Goal: Task Accomplishment & Management: Complete application form

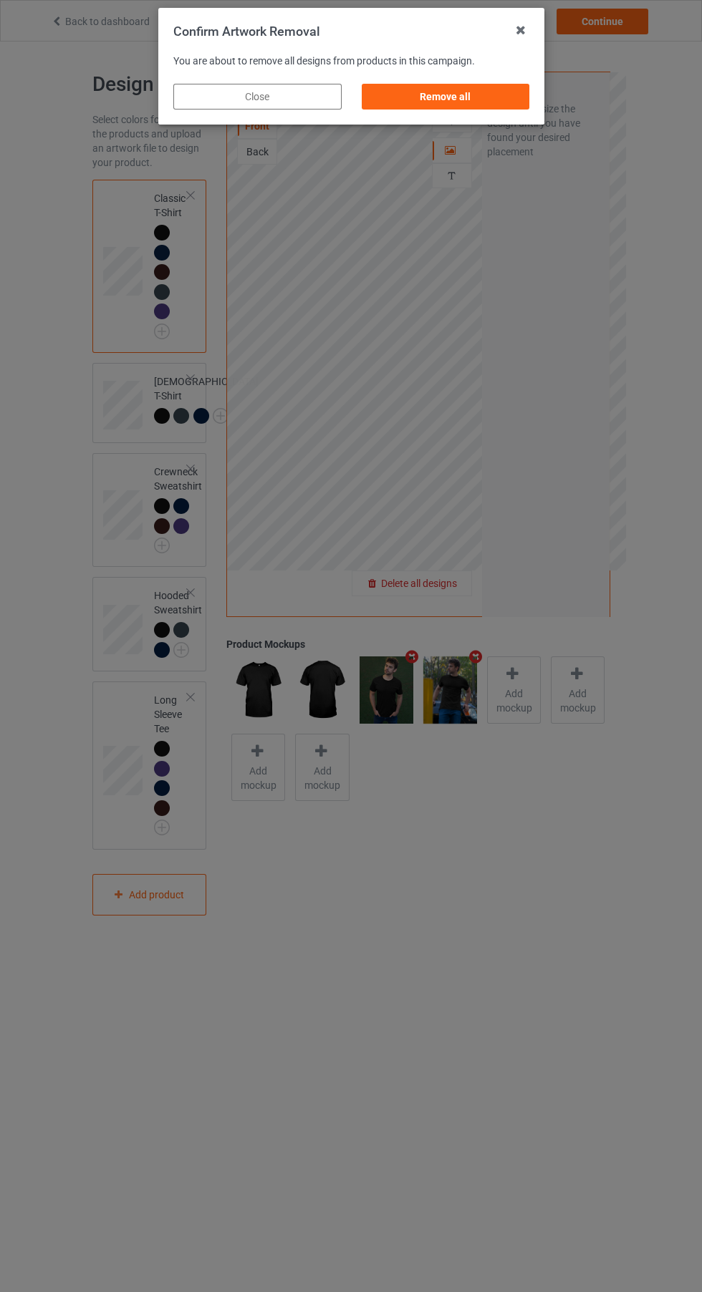
click at [488, 88] on div "Remove all" at bounding box center [445, 97] width 168 height 26
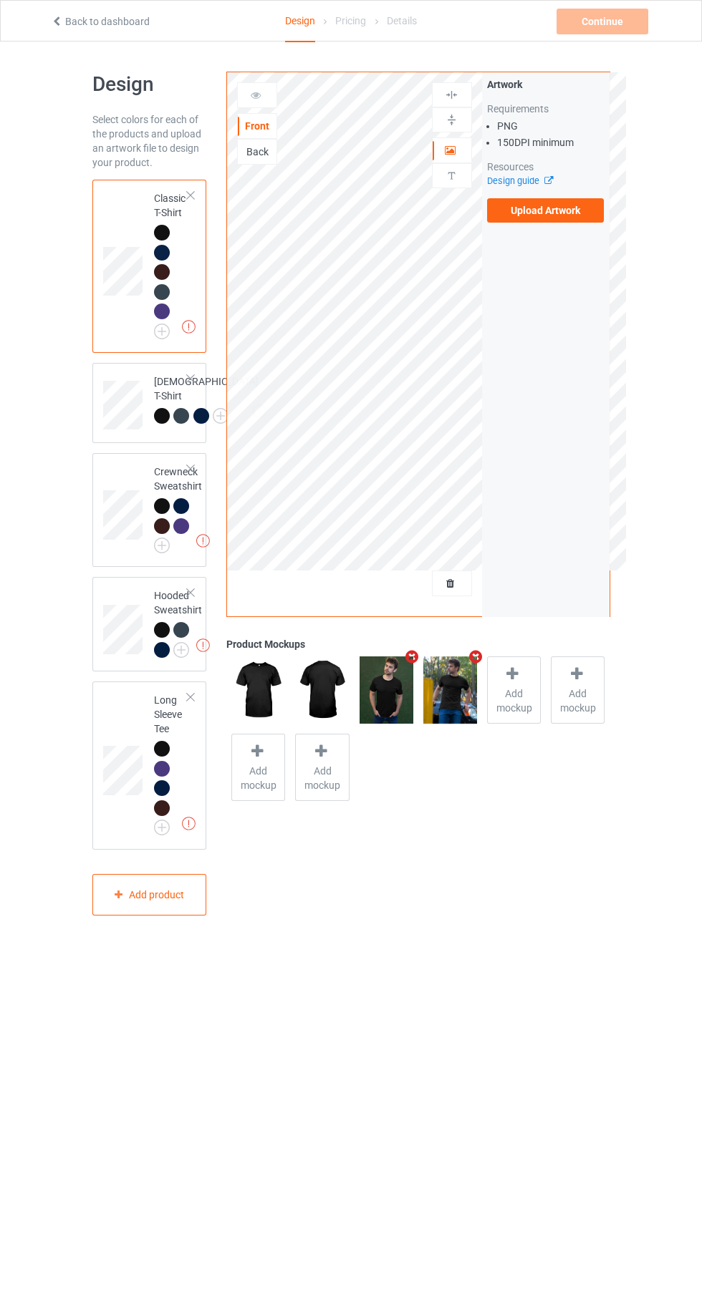
click at [536, 216] on label "Upload Artwork" at bounding box center [545, 210] width 117 height 24
click at [0, 0] on input "Upload Artwork" at bounding box center [0, 0] width 0 height 0
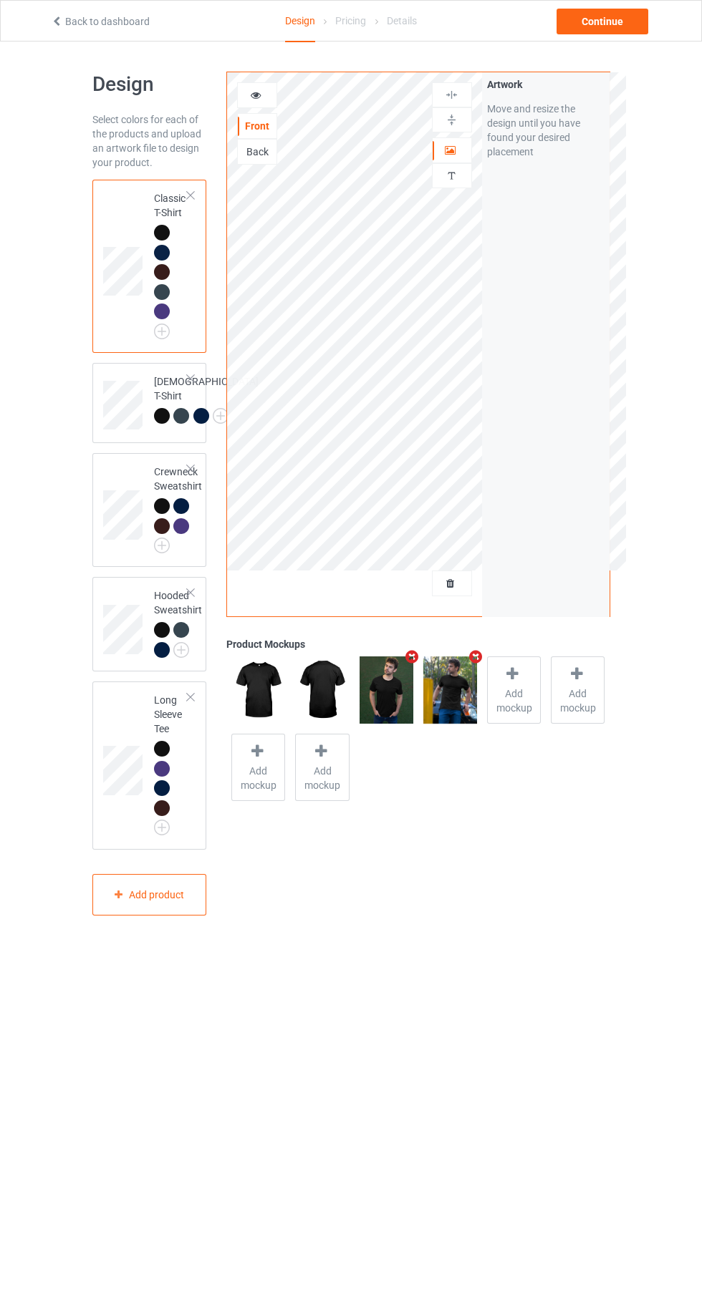
click at [154, 290] on div at bounding box center [162, 292] width 16 height 16
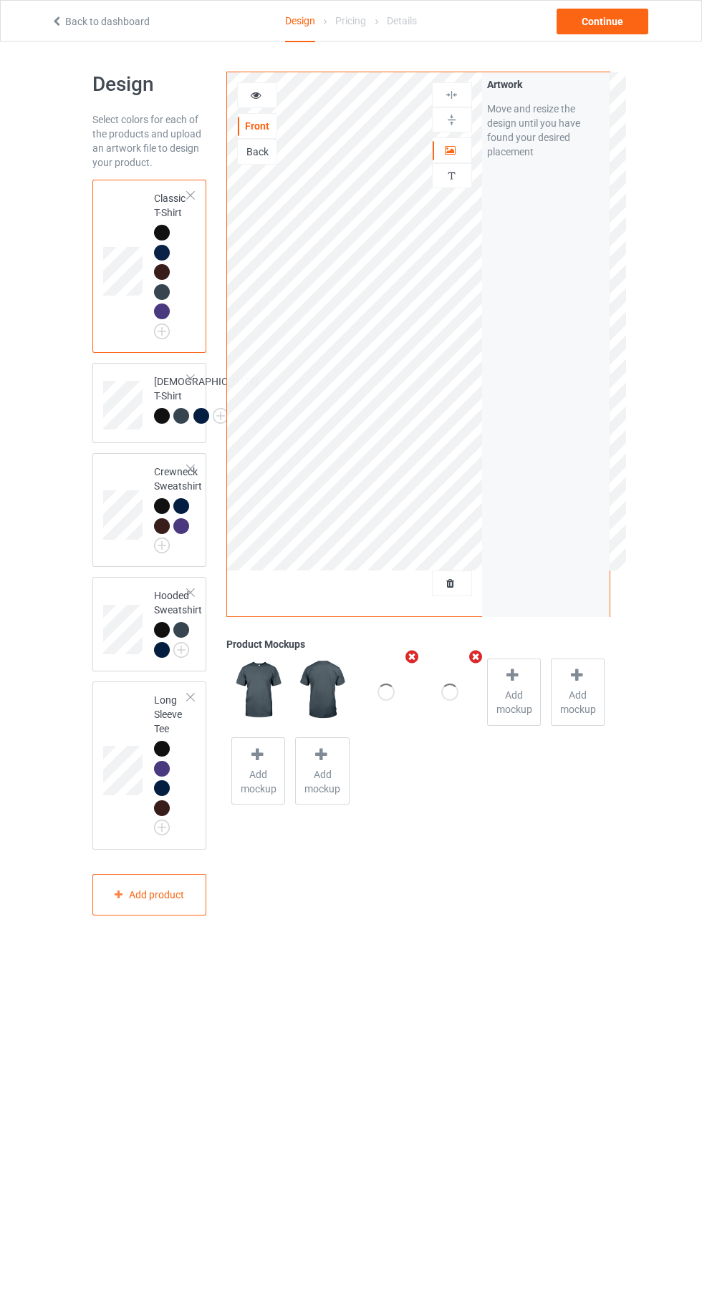
click at [256, 93] on icon at bounding box center [256, 93] width 12 height 10
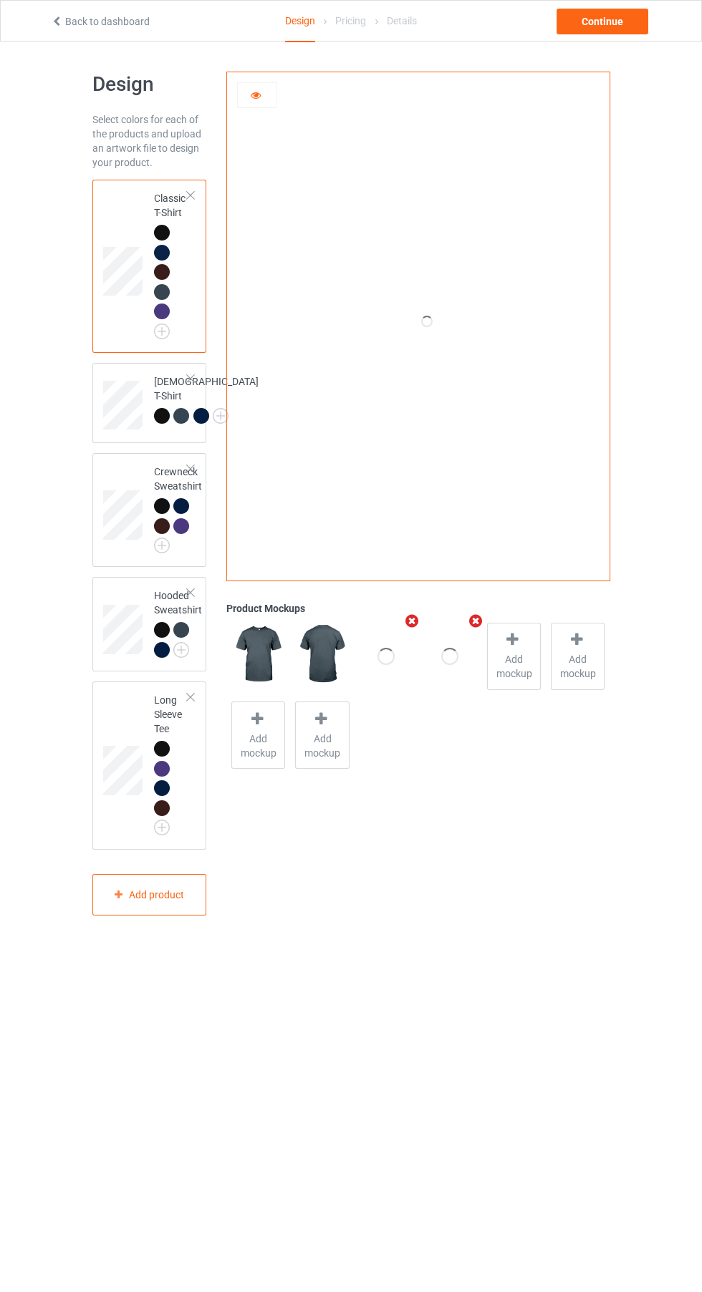
click at [163, 638] on div at bounding box center [162, 630] width 16 height 16
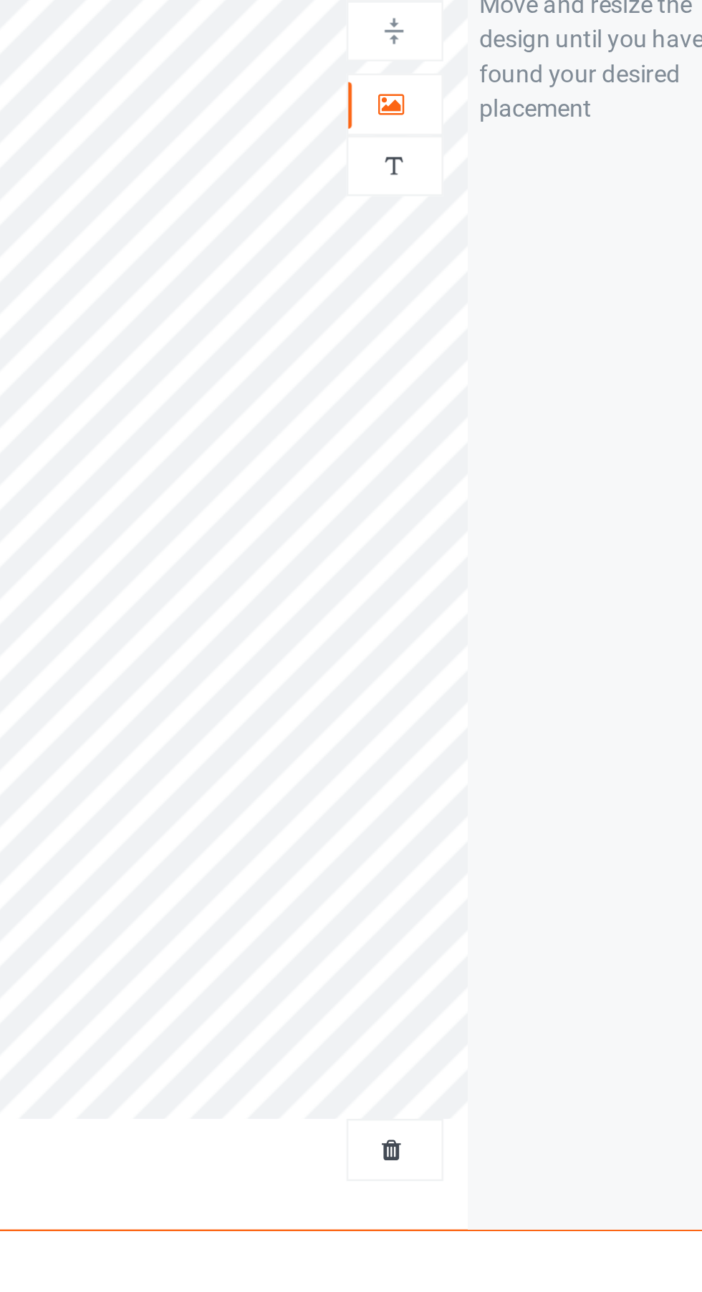
click at [452, 147] on icon at bounding box center [451, 148] width 12 height 10
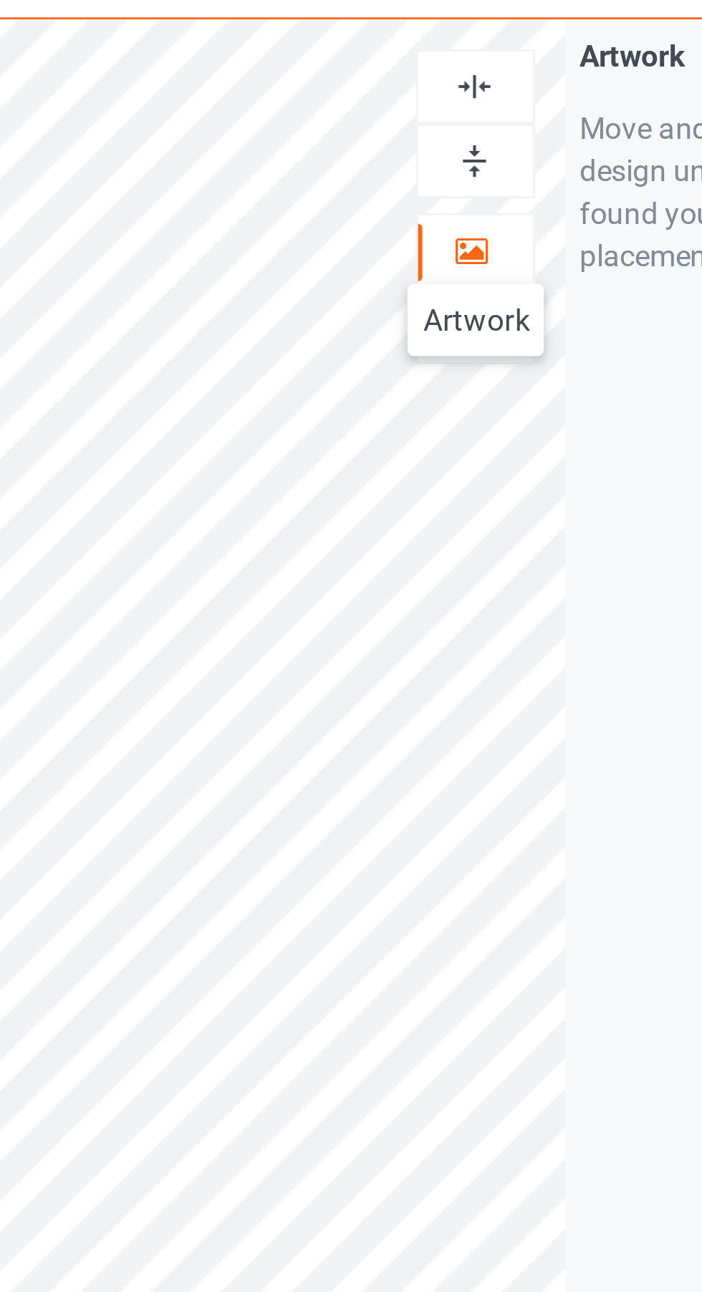
click at [453, 96] on img at bounding box center [452, 95] width 14 height 14
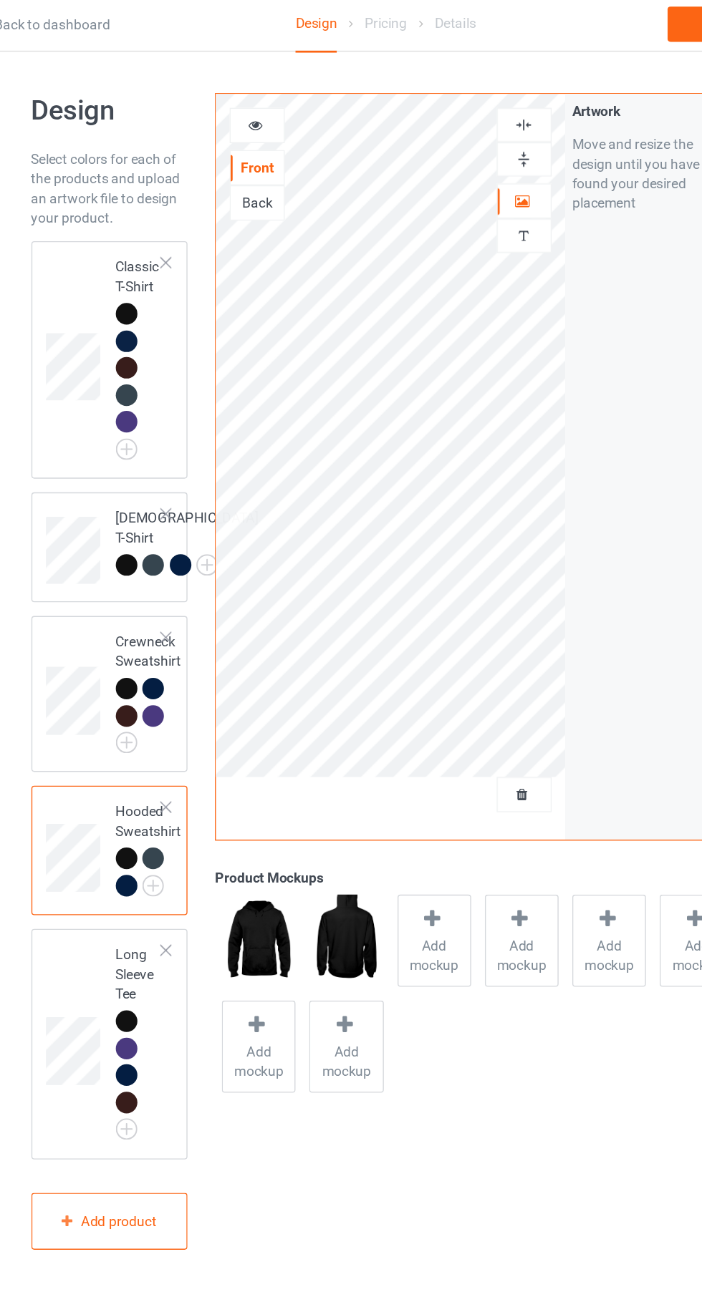
click at [163, 232] on div at bounding box center [162, 233] width 16 height 16
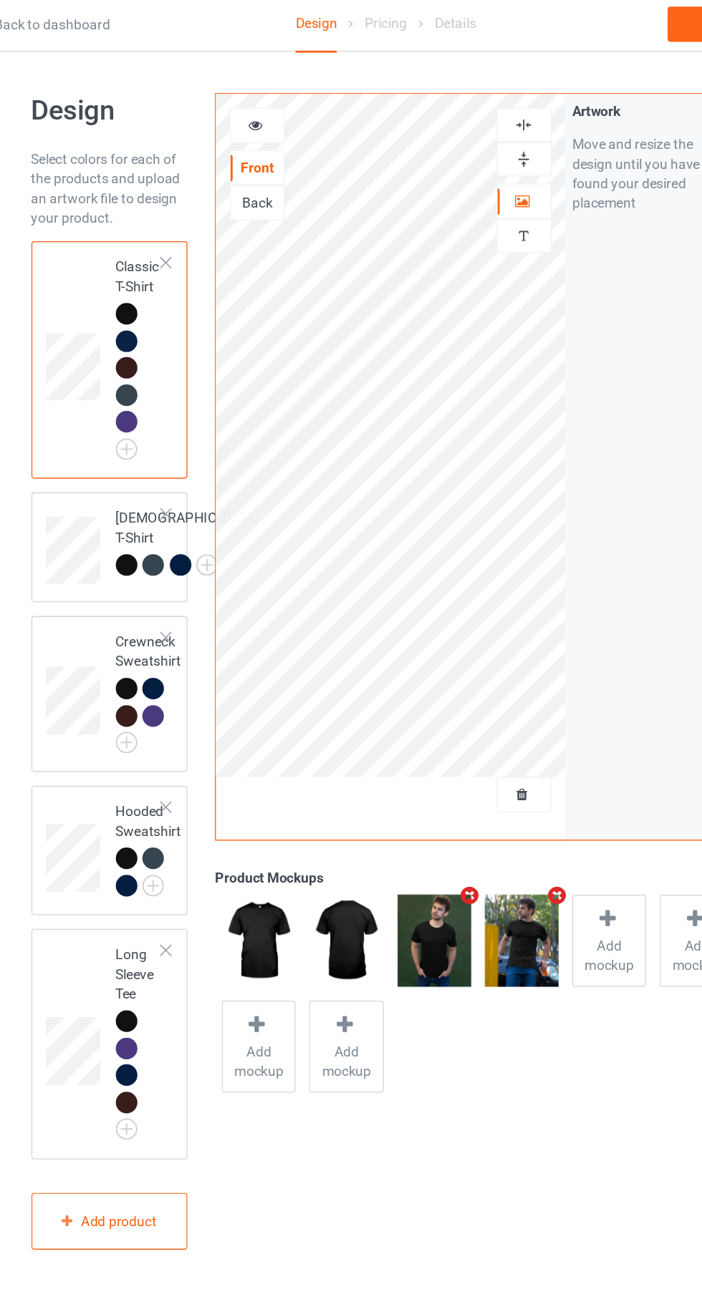
click at [266, 100] on div at bounding box center [257, 95] width 39 height 14
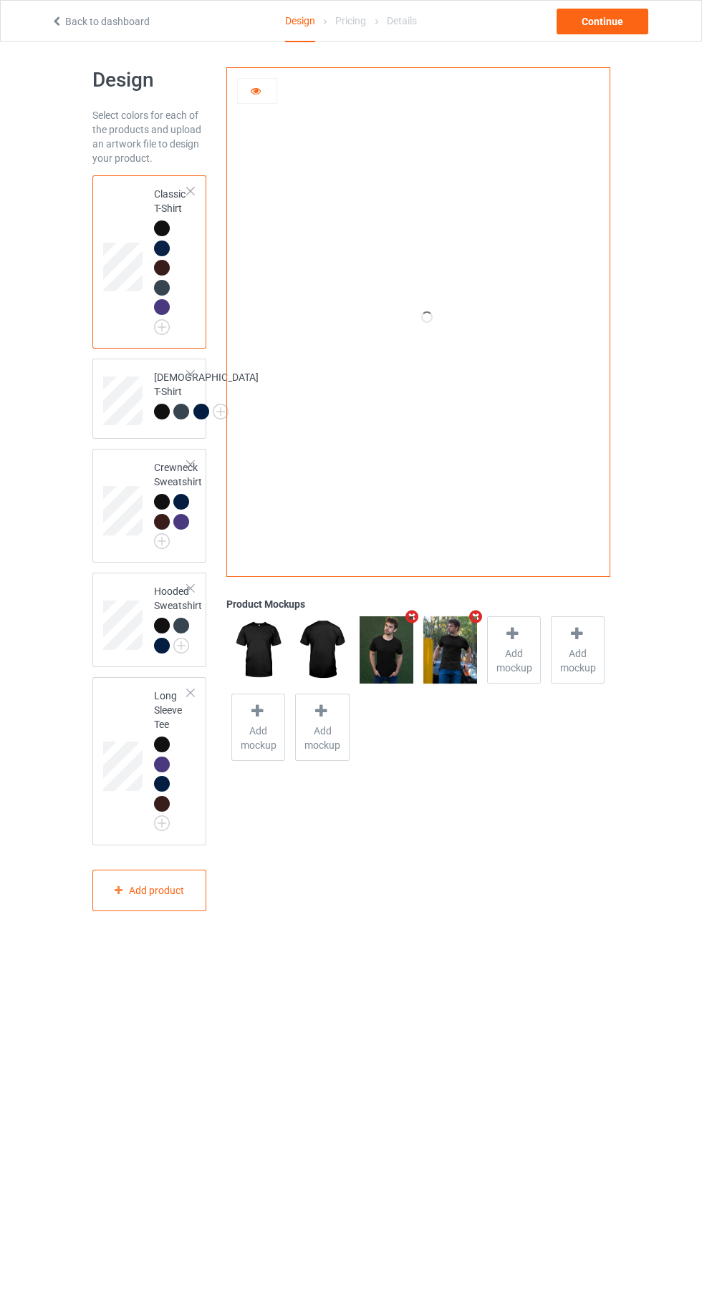
scroll to position [28, 0]
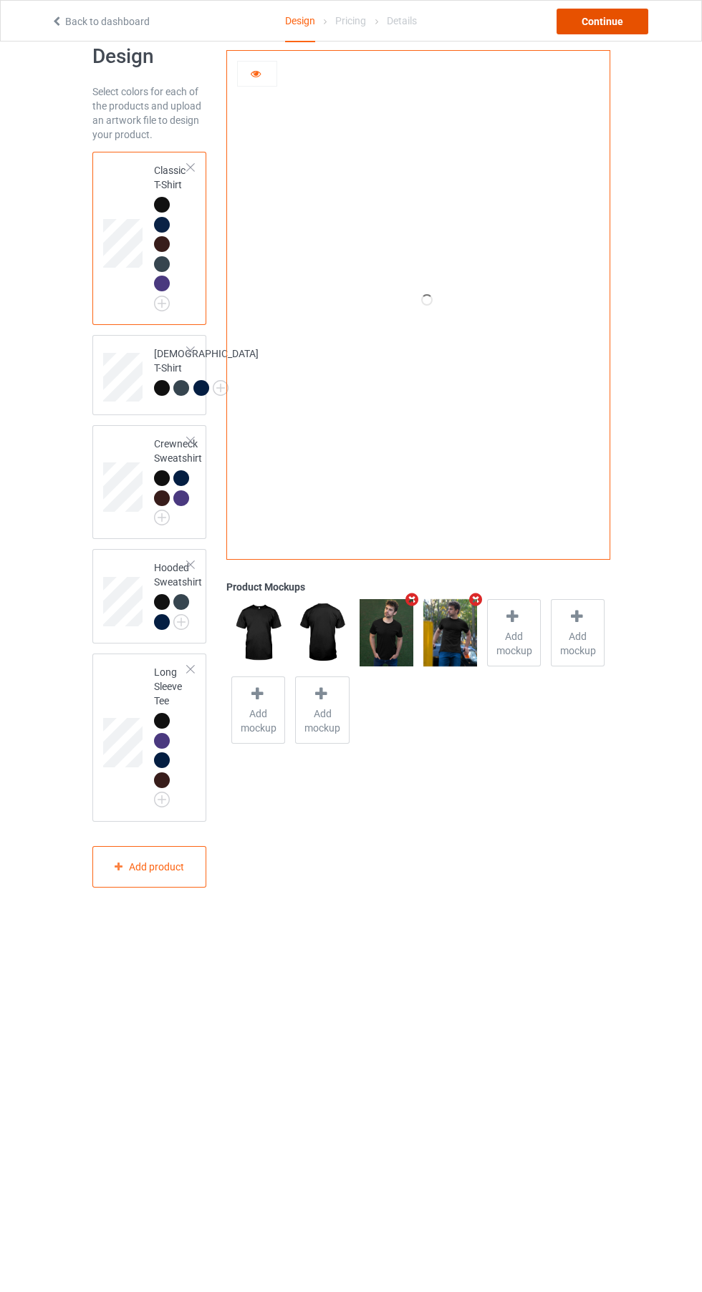
click at [620, 28] on div "Continue" at bounding box center [602, 22] width 92 height 26
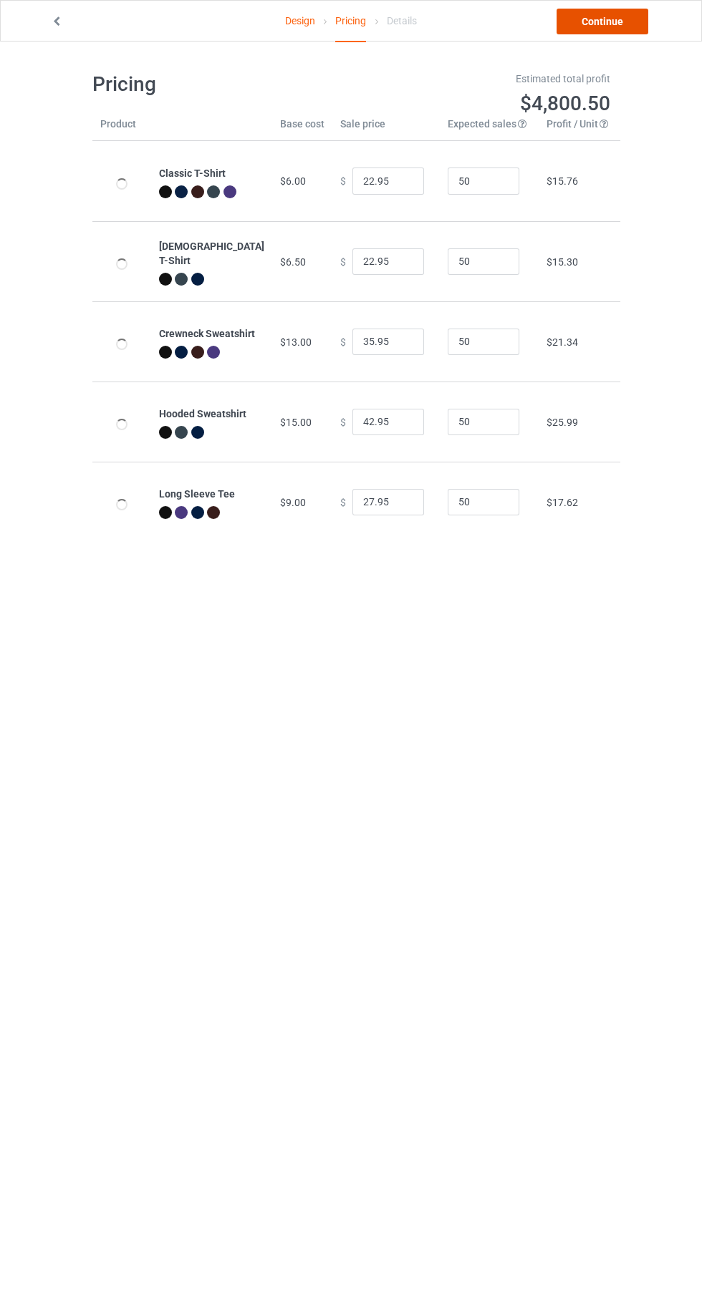
click at [614, 17] on link "Continue" at bounding box center [602, 22] width 92 height 26
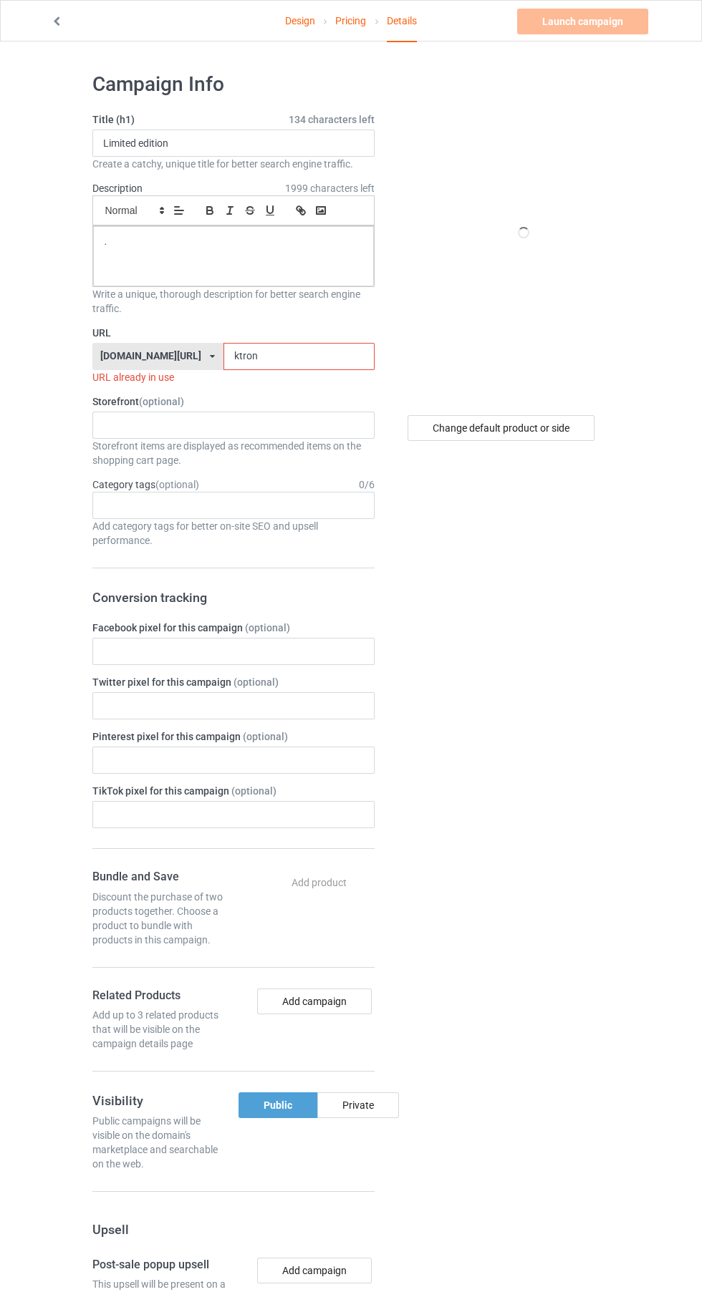
click at [233, 360] on input "ktron" at bounding box center [298, 356] width 151 height 27
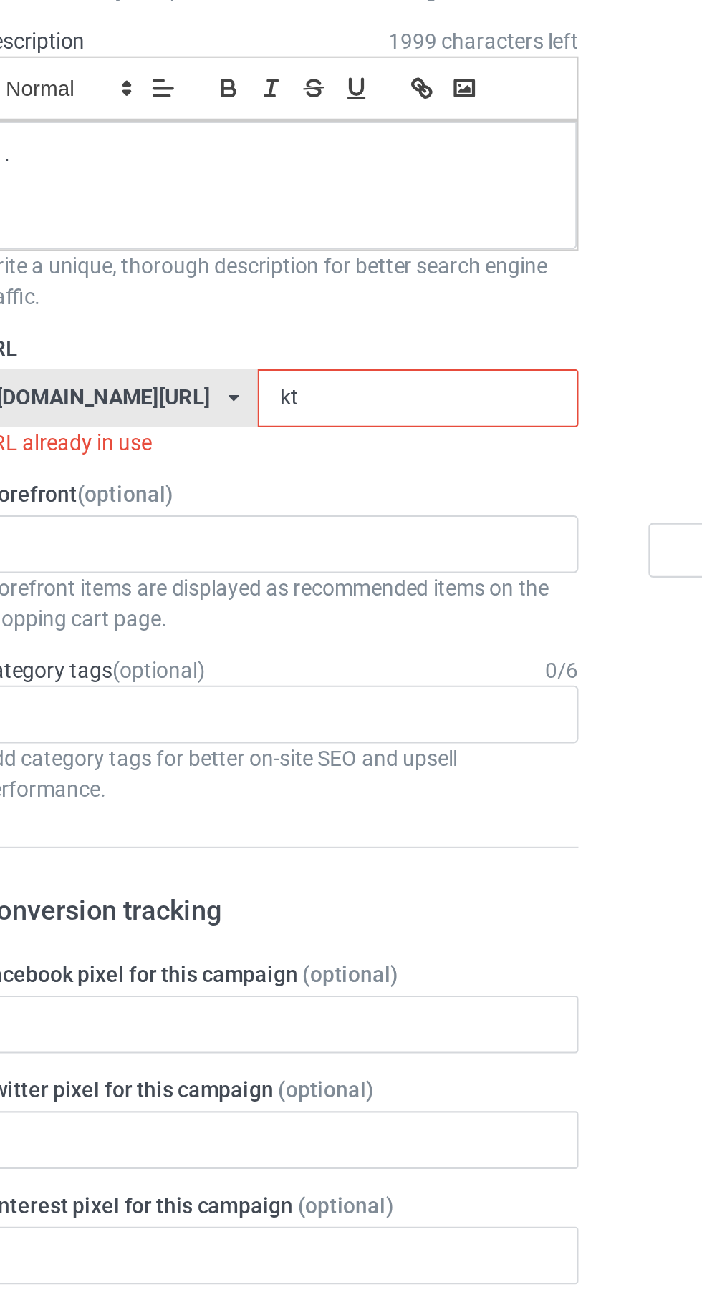
type input "k"
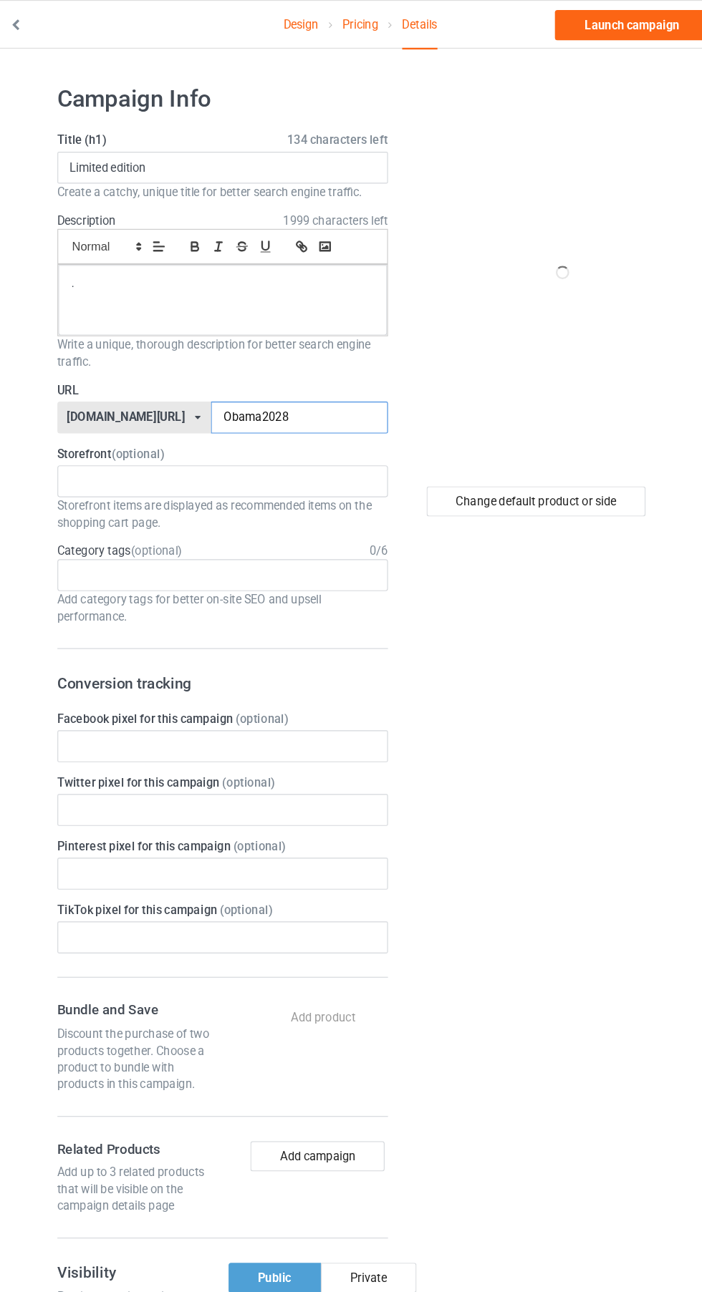
type input "Obama2028"
click at [522, 438] on div "Change default product or side" at bounding box center [500, 428] width 187 height 26
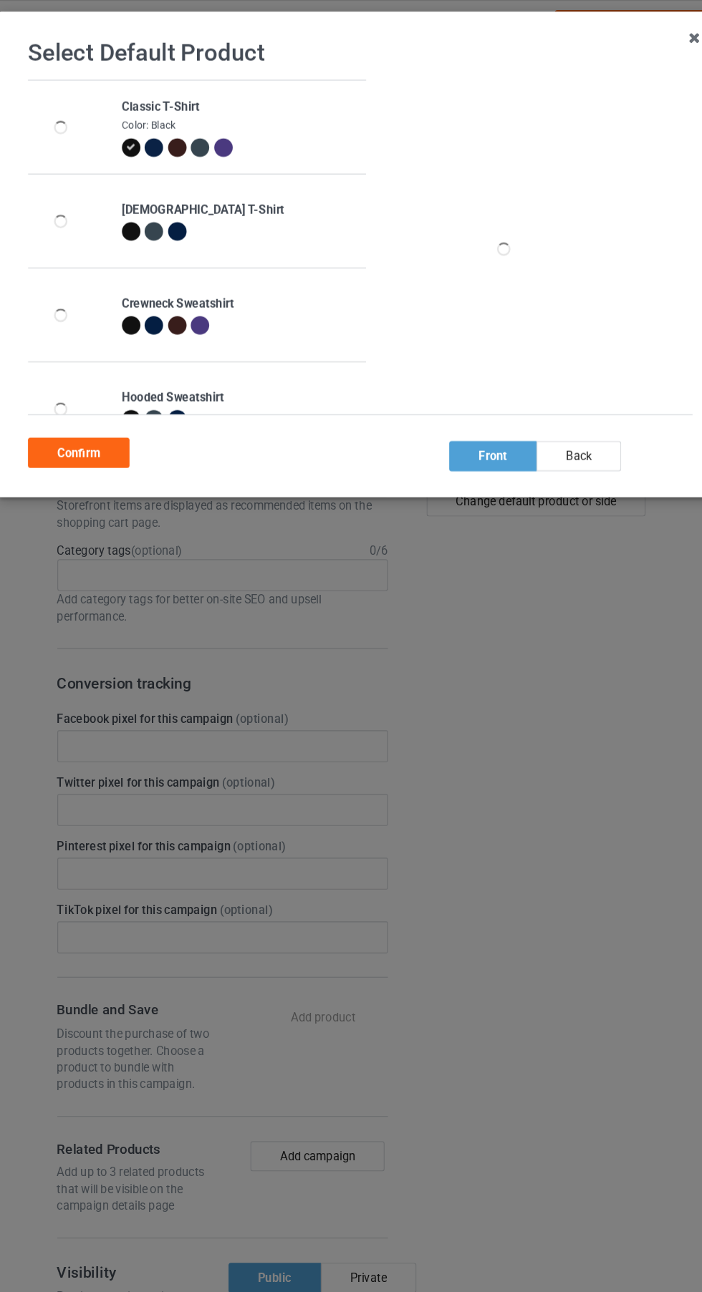
click at [127, 398] on div "Confirm" at bounding box center [110, 387] width 87 height 26
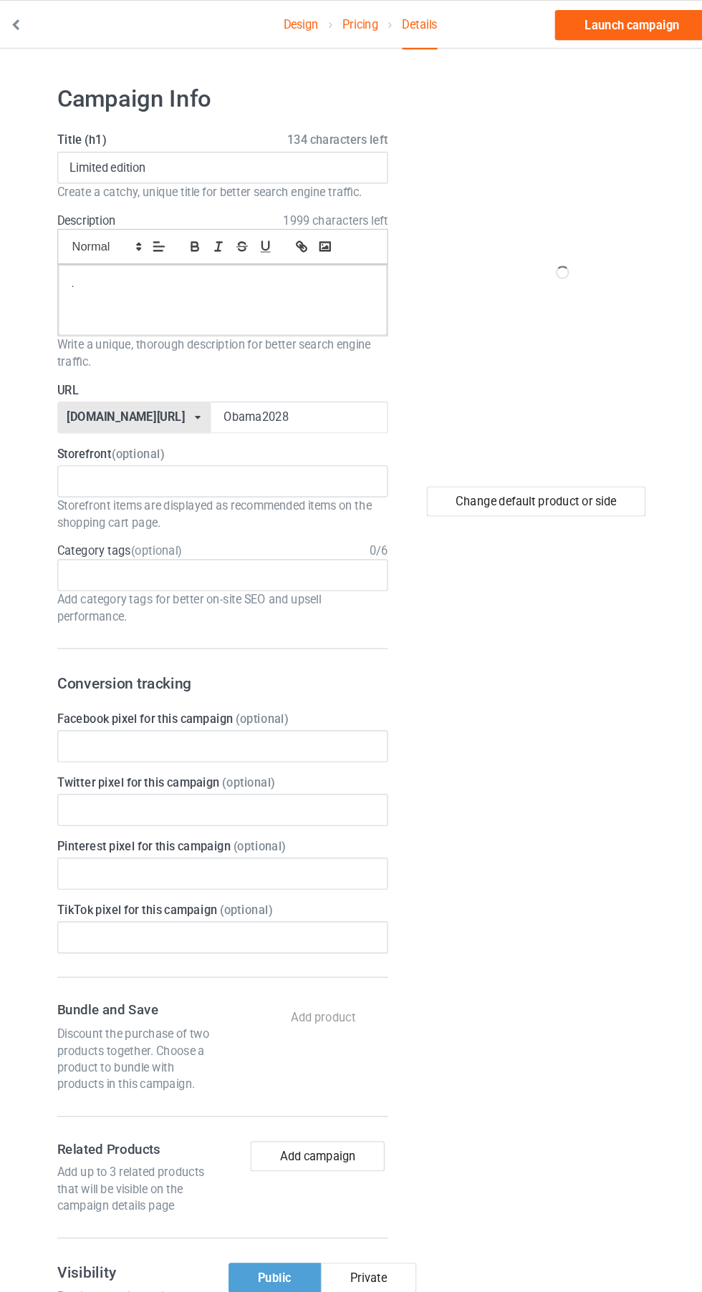
click at [298, 21] on link "Design" at bounding box center [300, 21] width 30 height 40
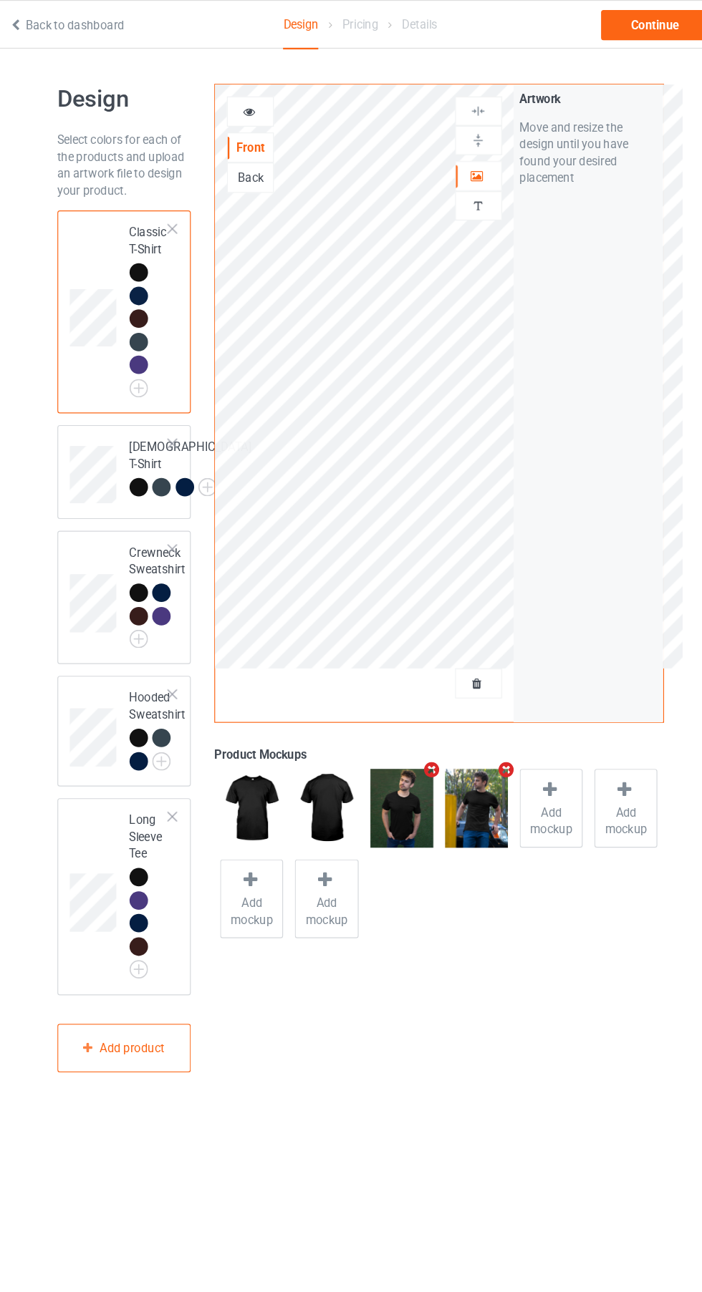
click at [0, 0] on img at bounding box center [0, 0] width 0 height 0
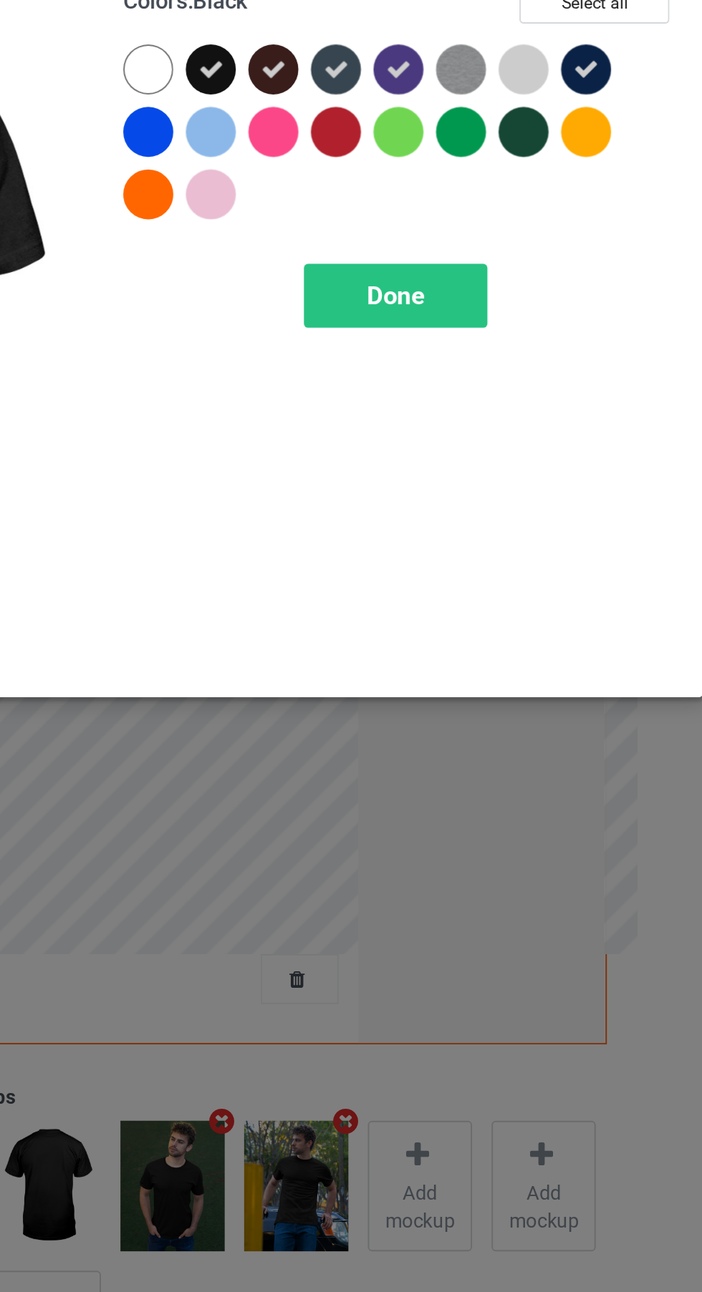
click at [568, 158] on div at bounding box center [567, 147] width 26 height 26
click at [519, 234] on div "Done" at bounding box center [501, 231] width 95 height 33
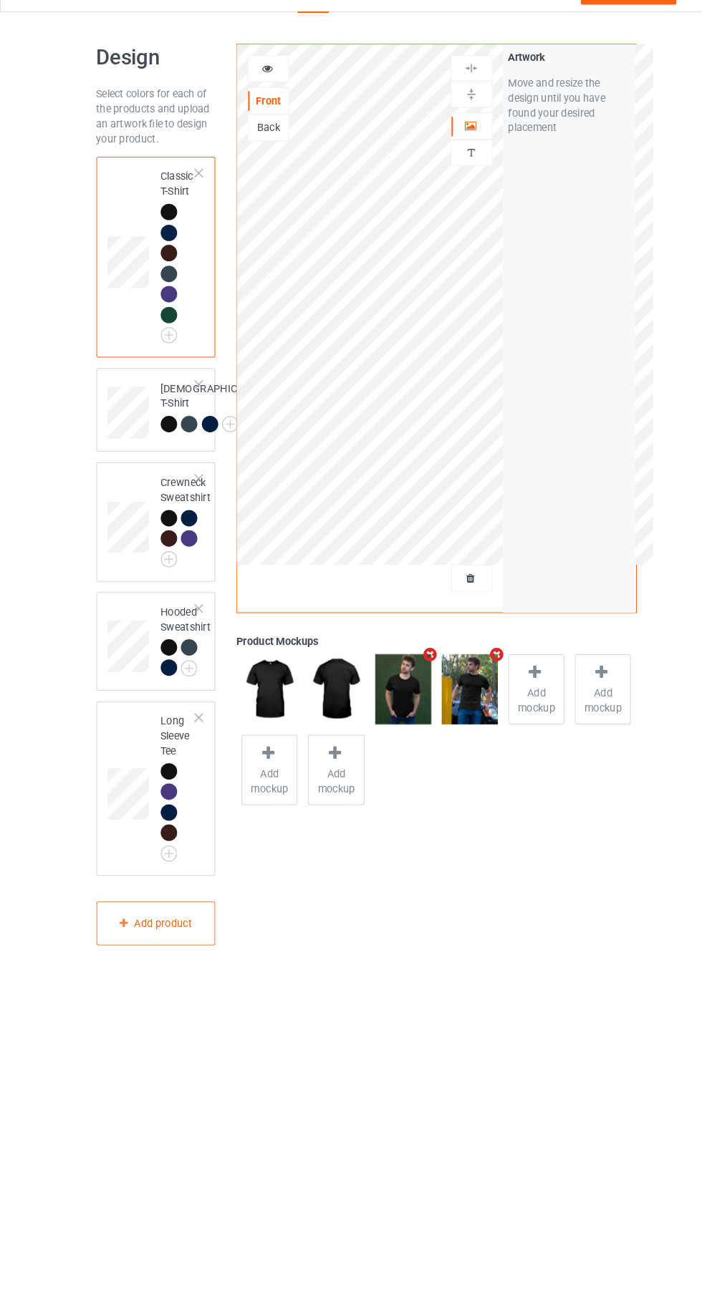
click at [0, 0] on img at bounding box center [0, 0] width 0 height 0
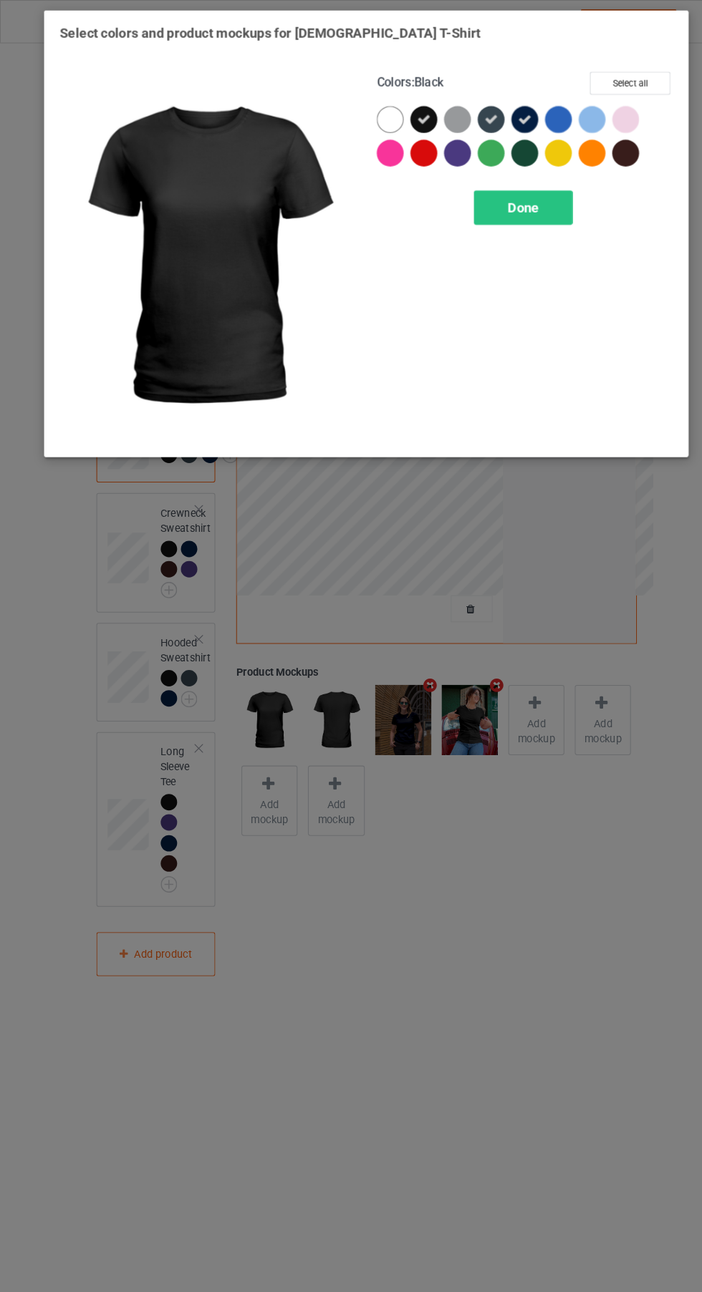
click at [498, 150] on div at bounding box center [503, 147] width 26 height 26
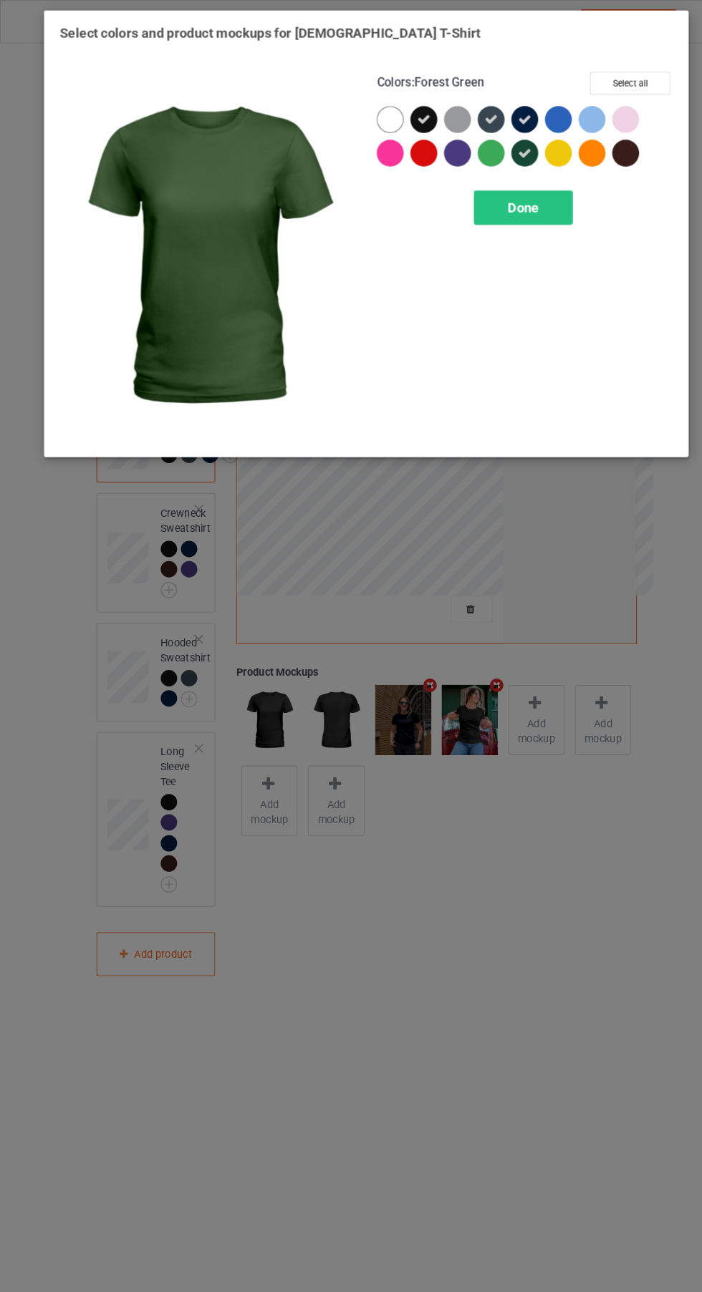
click at [509, 202] on span "Done" at bounding box center [501, 198] width 30 height 15
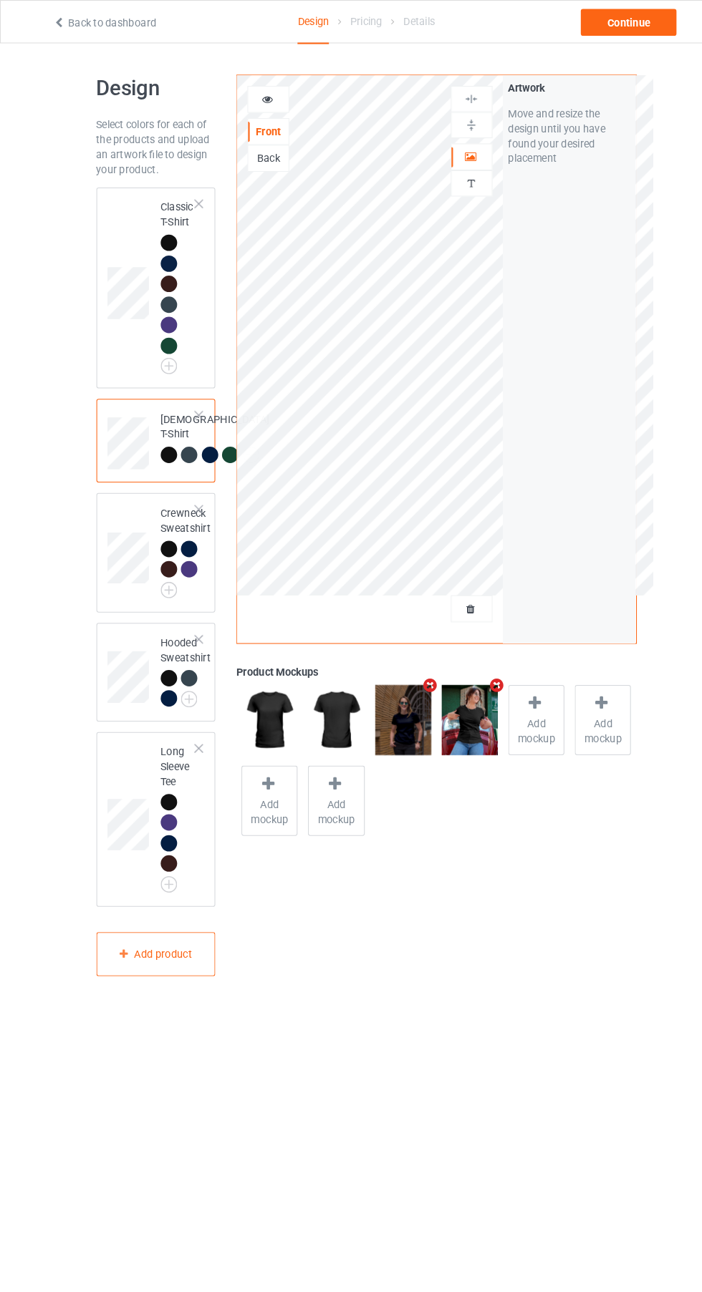
click at [0, 0] on img at bounding box center [0, 0] width 0 height 0
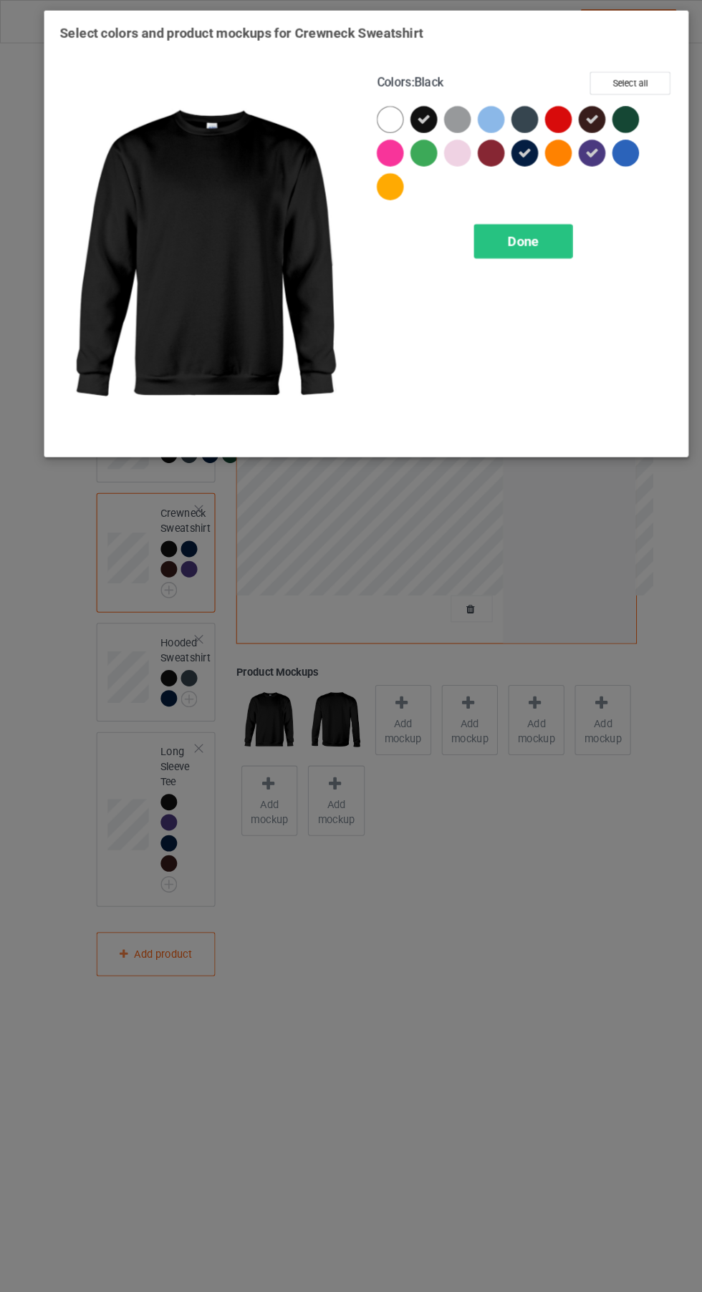
click at [603, 114] on div at bounding box center [599, 115] width 26 height 26
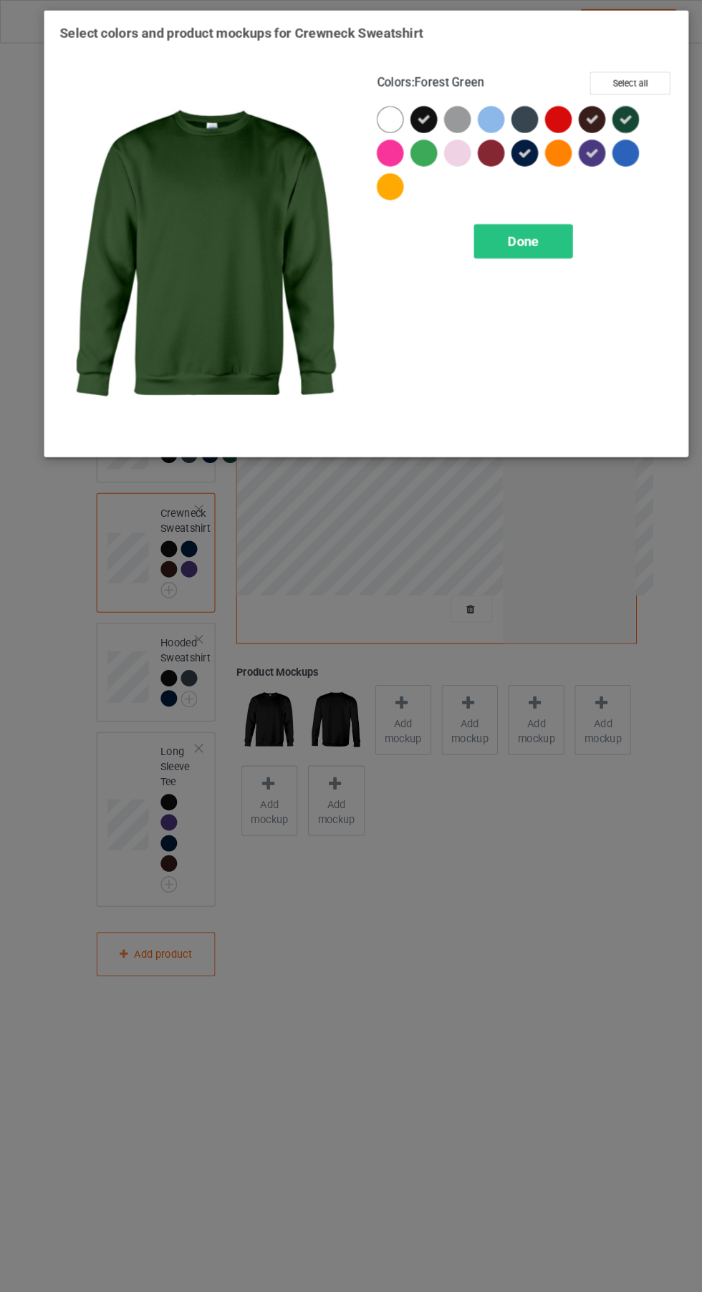
click at [523, 238] on div "Done" at bounding box center [501, 231] width 95 height 33
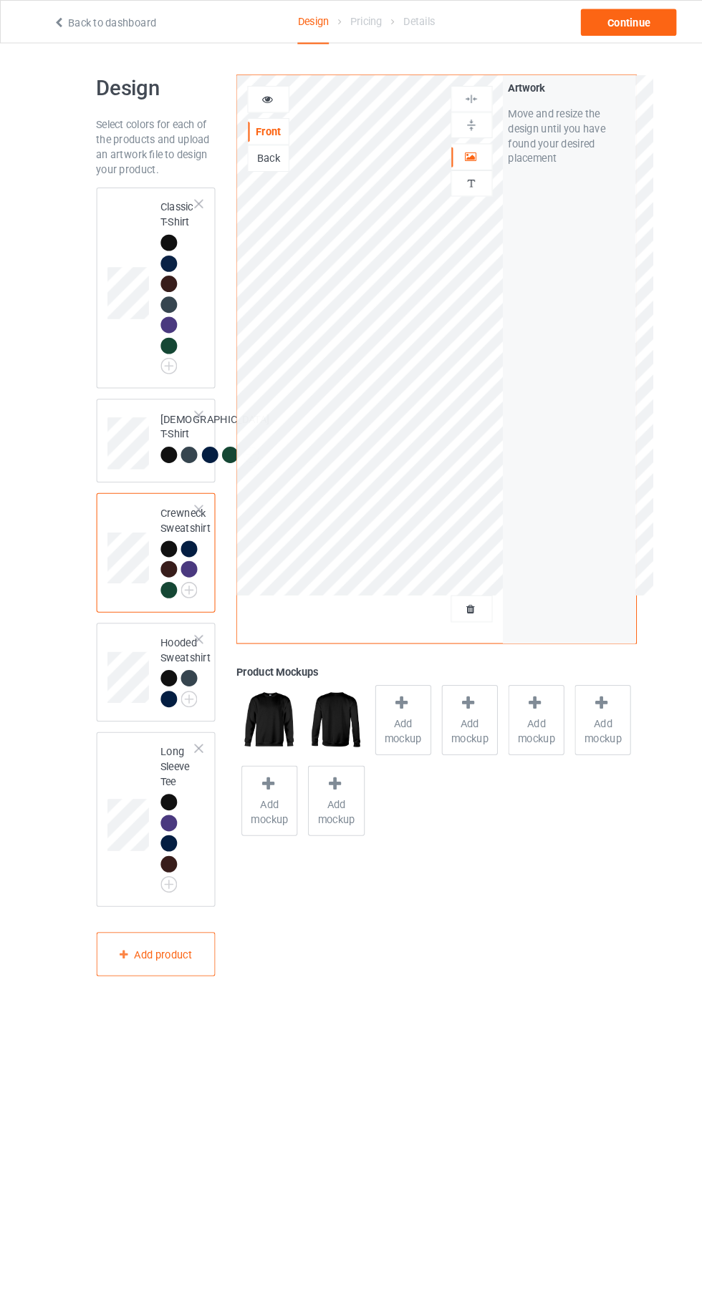
click at [0, 0] on img at bounding box center [0, 0] width 0 height 0
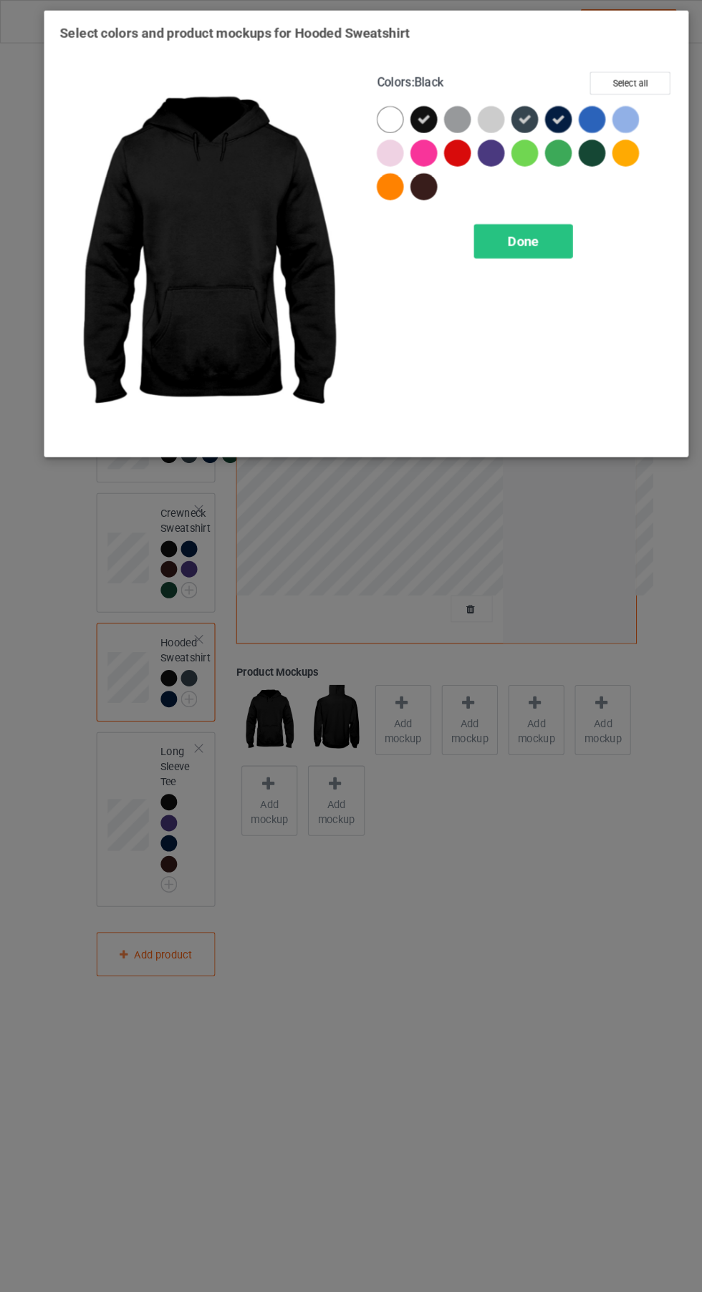
click at [569, 157] on div at bounding box center [567, 147] width 26 height 26
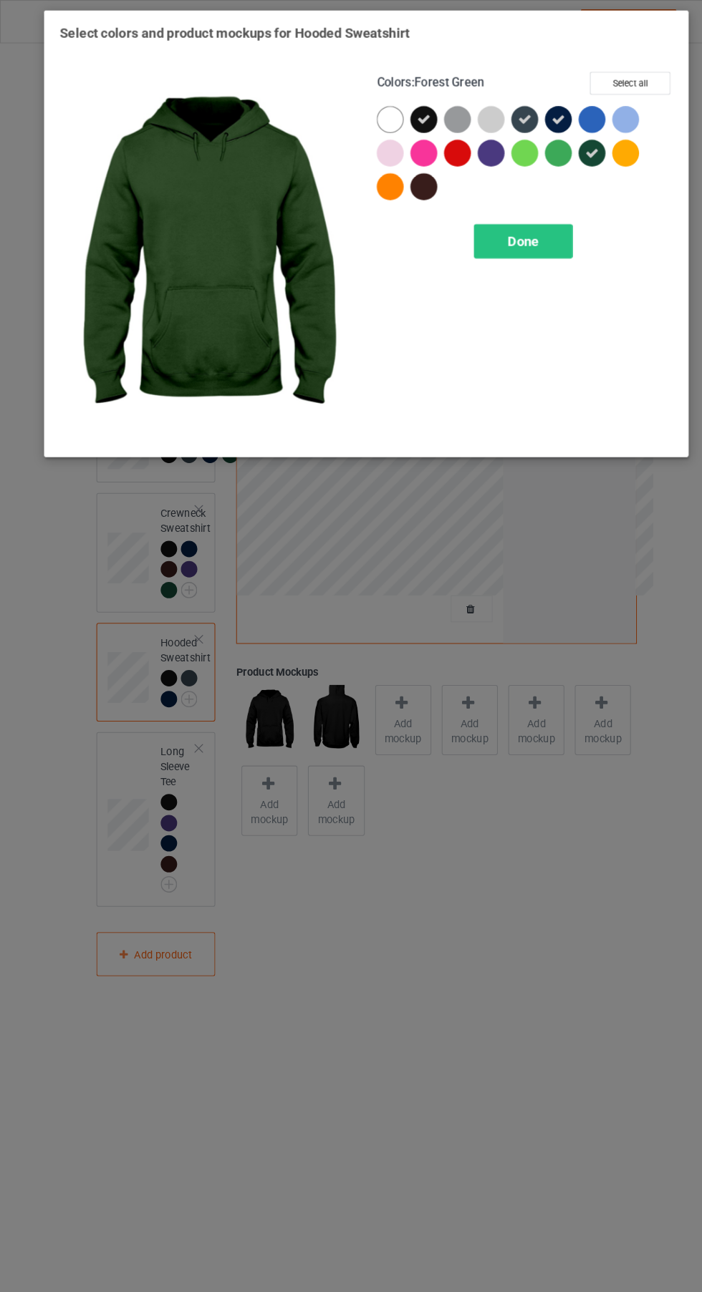
click at [526, 226] on div "Done" at bounding box center [501, 231] width 95 height 33
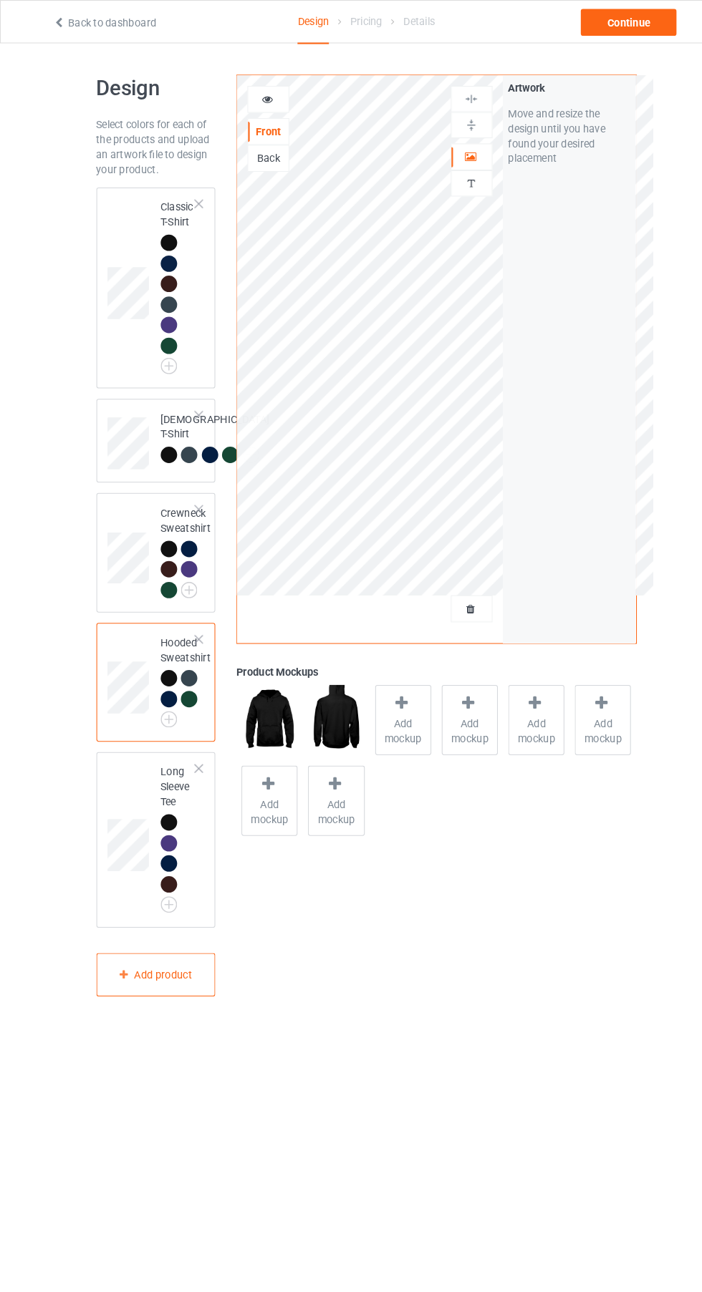
click at [0, 0] on img at bounding box center [0, 0] width 0 height 0
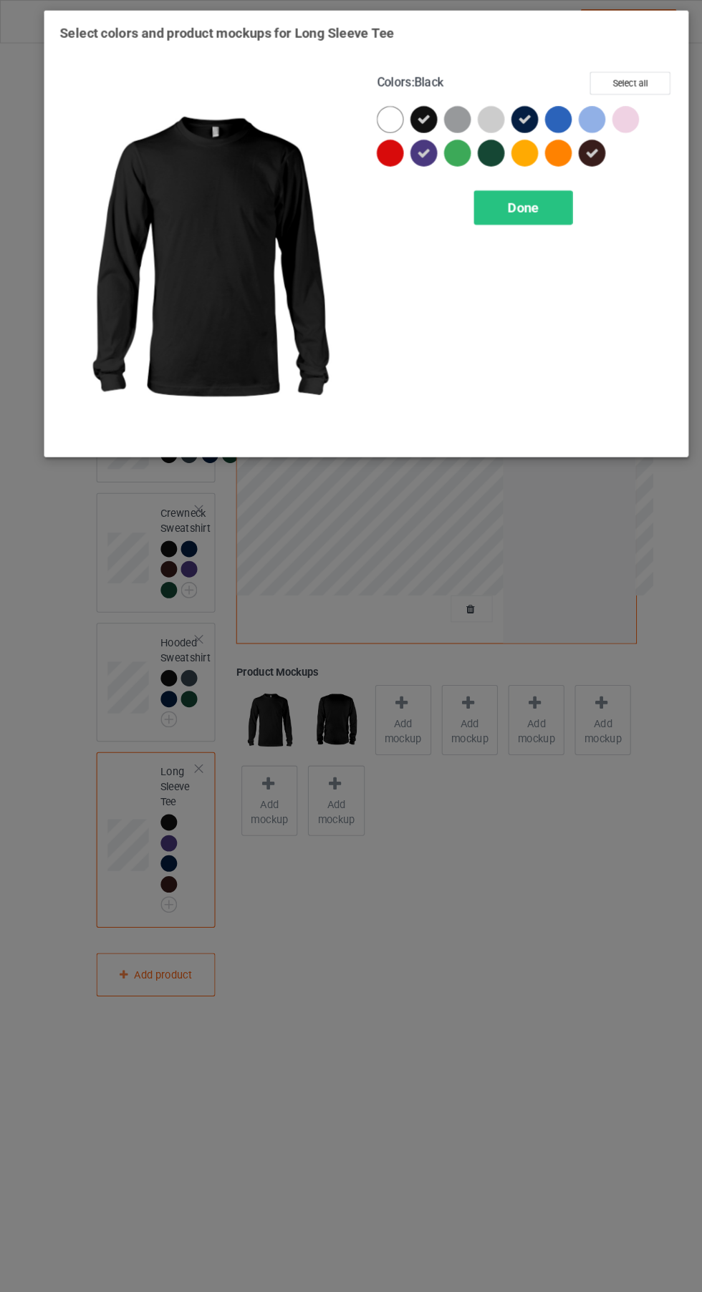
click at [472, 158] on div at bounding box center [471, 147] width 26 height 26
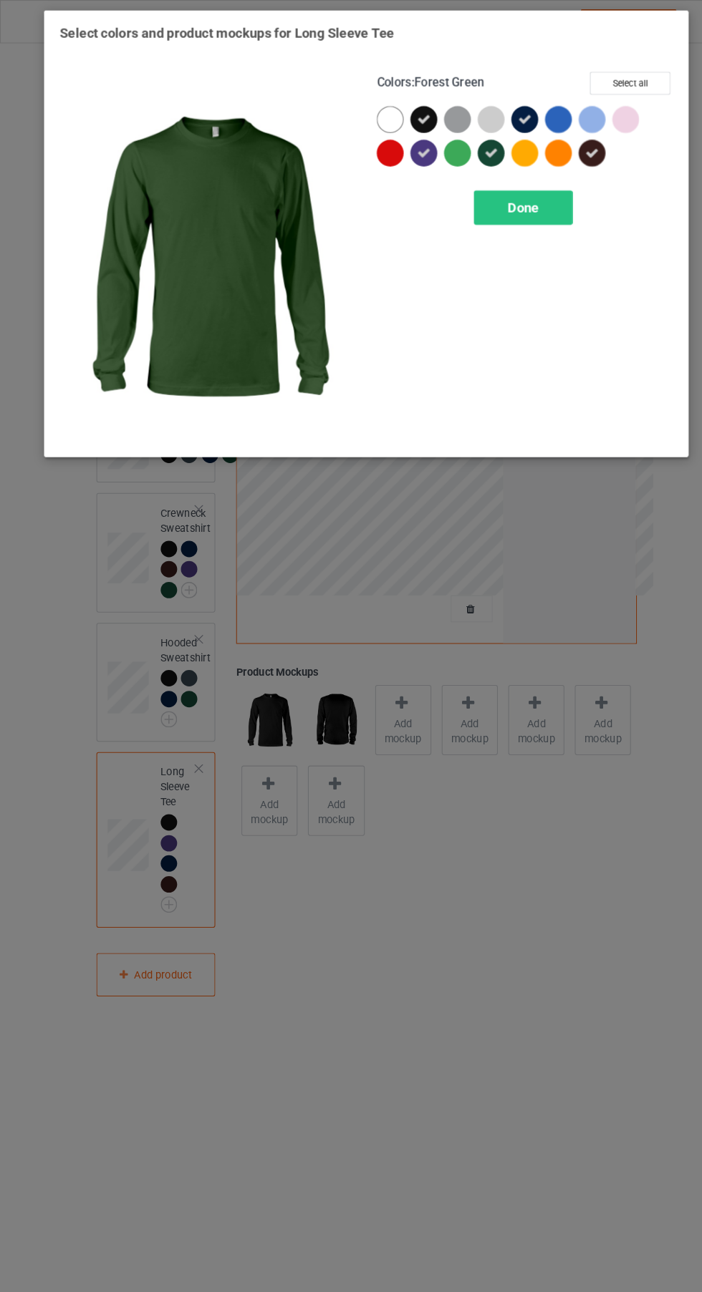
click at [520, 214] on div "Done" at bounding box center [501, 199] width 95 height 33
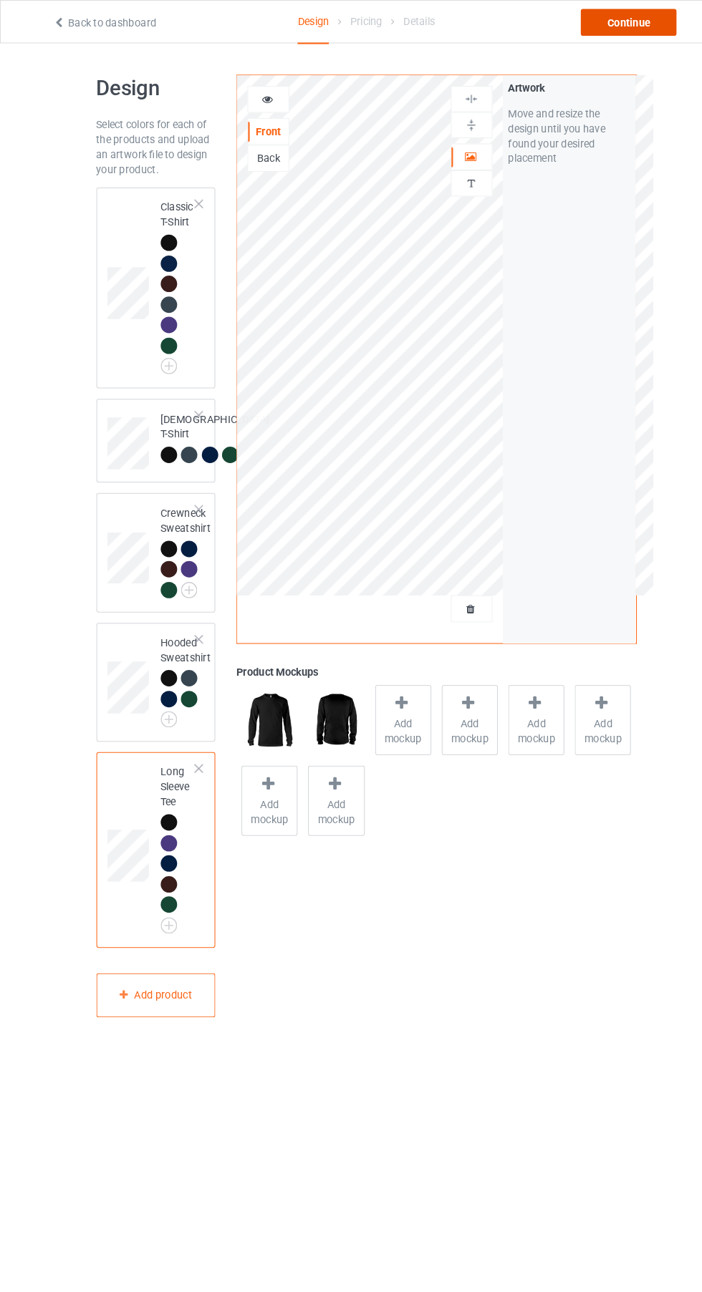
click at [619, 27] on div "Continue" at bounding box center [602, 22] width 92 height 26
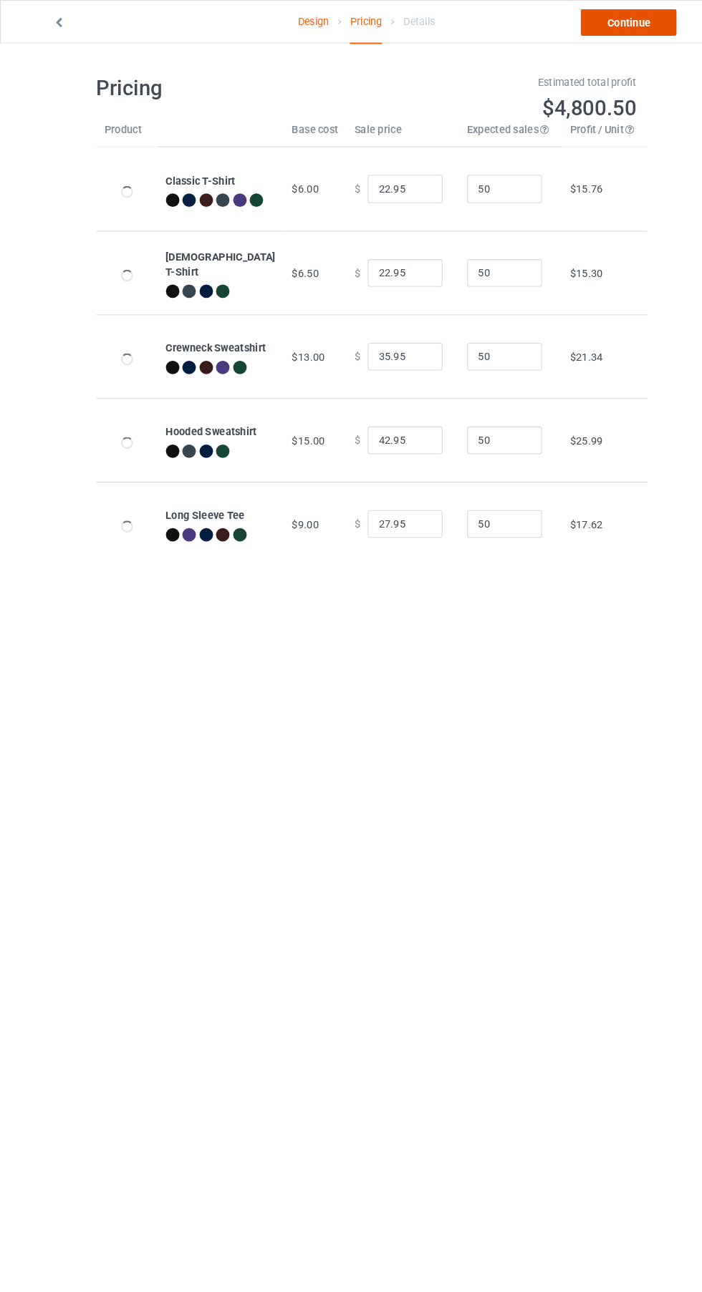
click at [616, 21] on link "Continue" at bounding box center [602, 22] width 92 height 26
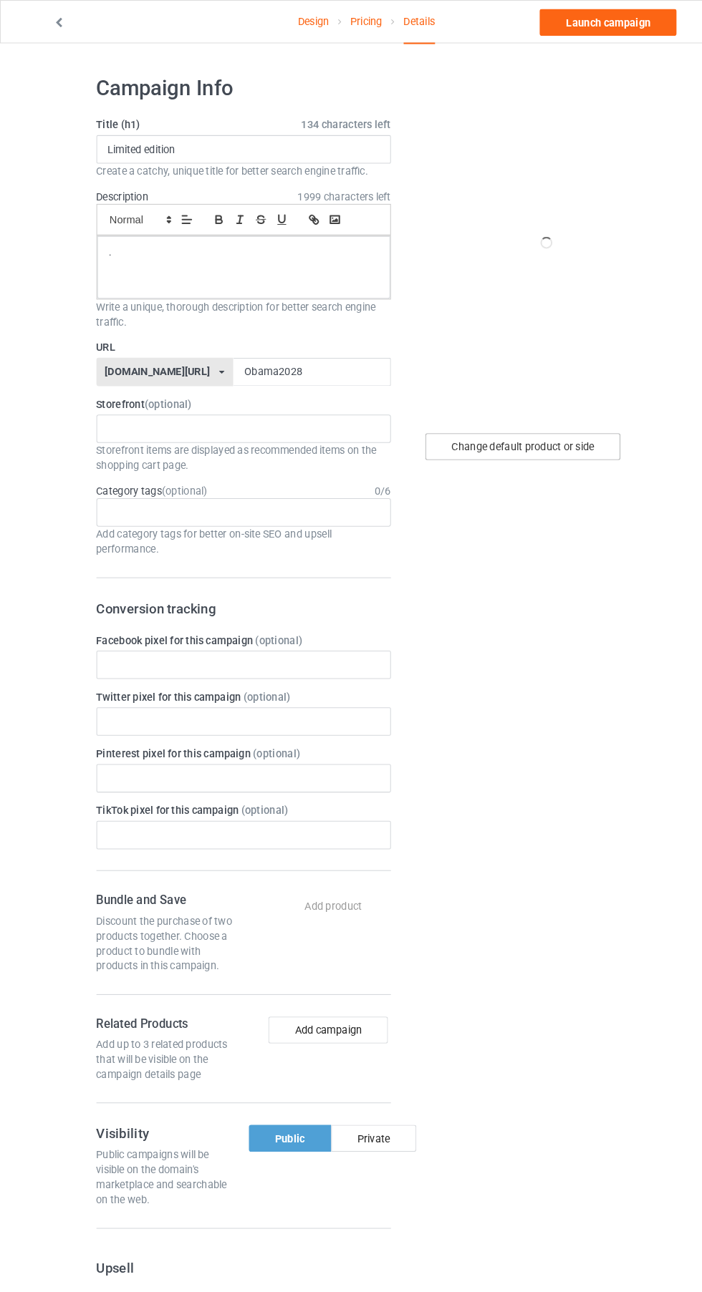
click at [513, 427] on div "Change default product or side" at bounding box center [500, 428] width 187 height 26
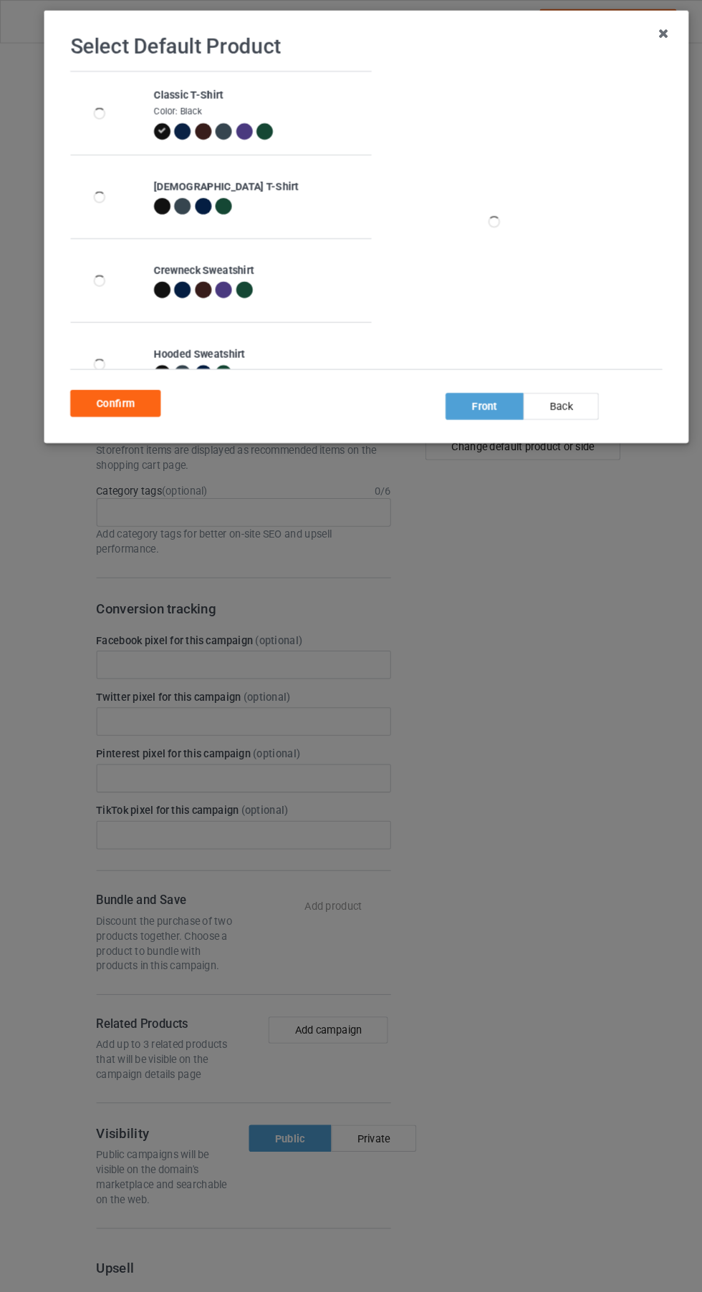
click at [258, 128] on div at bounding box center [254, 126] width 16 height 16
click at [133, 388] on div "Confirm" at bounding box center [110, 387] width 87 height 26
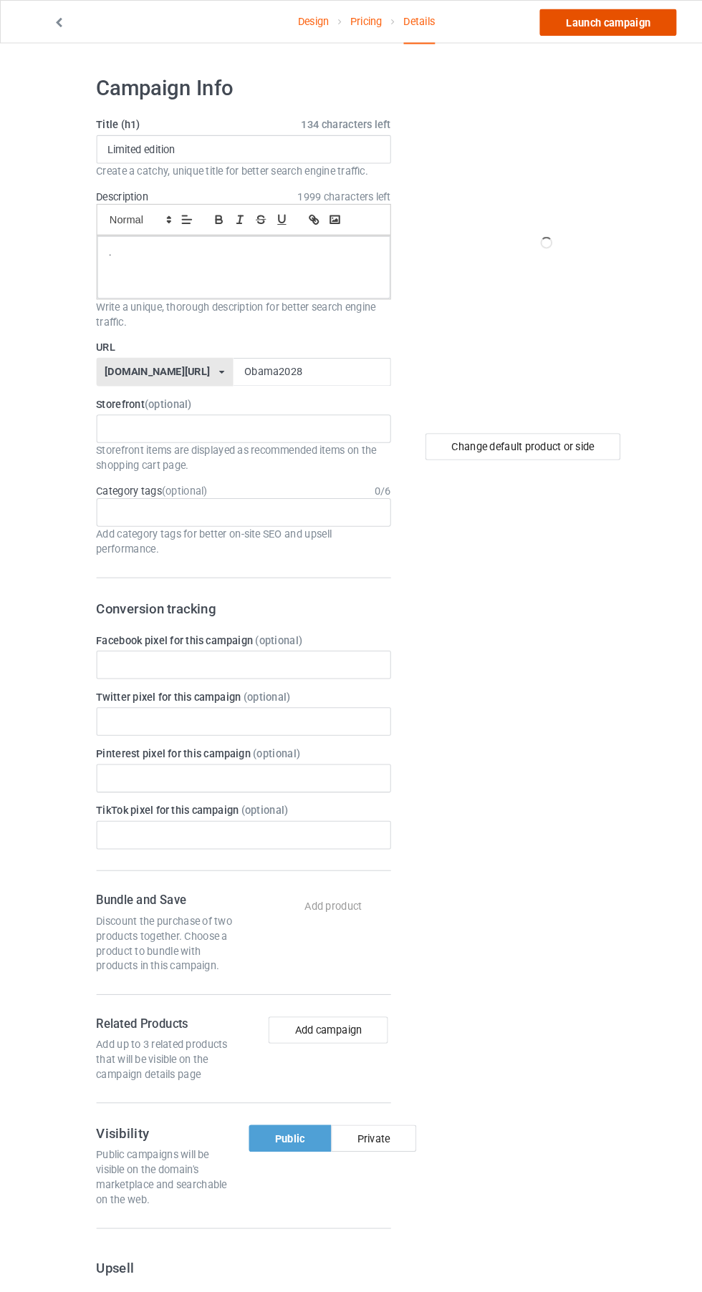
click at [583, 21] on link "Launch campaign" at bounding box center [582, 22] width 131 height 26
